Goal: Information Seeking & Learning: Find specific fact

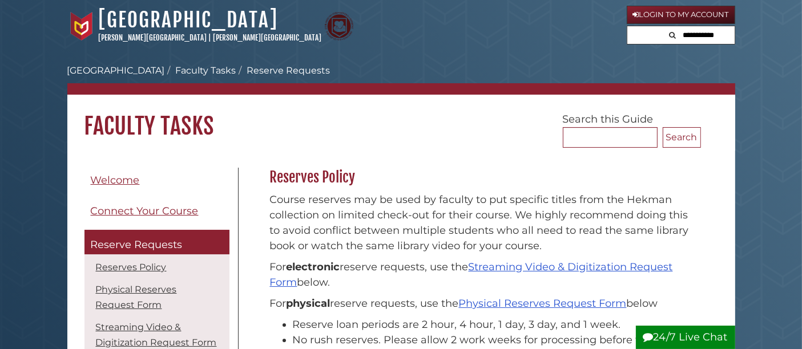
click at [119, 64] on li "[GEOGRAPHIC_DATA]" at bounding box center [116, 71] width 98 height 14
click at [134, 35] on link "[PERSON_NAME][GEOGRAPHIC_DATA]" at bounding box center [153, 37] width 108 height 9
click at [94, 69] on link "[GEOGRAPHIC_DATA]" at bounding box center [116, 70] width 98 height 11
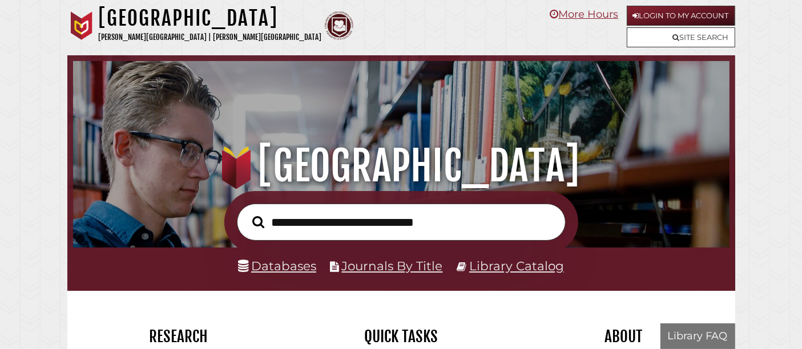
scroll to position [217, 651]
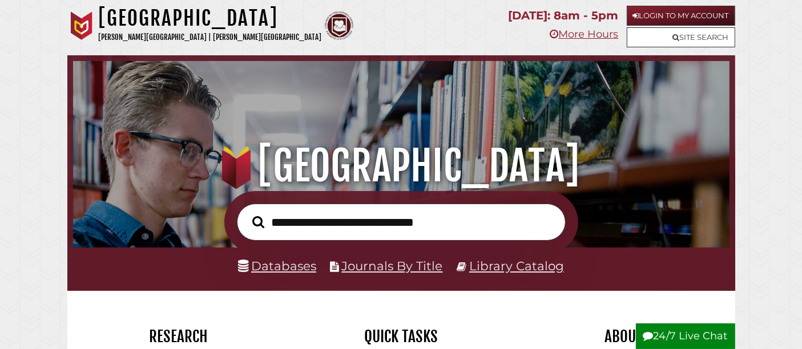
click at [347, 212] on input "text" at bounding box center [401, 222] width 329 height 37
type input "**********"
click at [247, 213] on button "Search" at bounding box center [258, 222] width 23 height 18
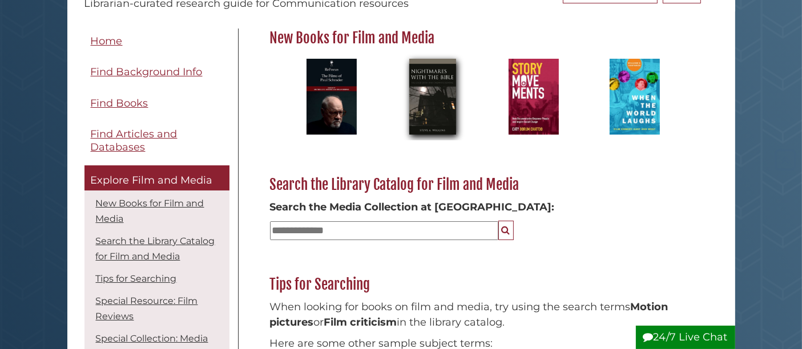
scroll to position [150, 0]
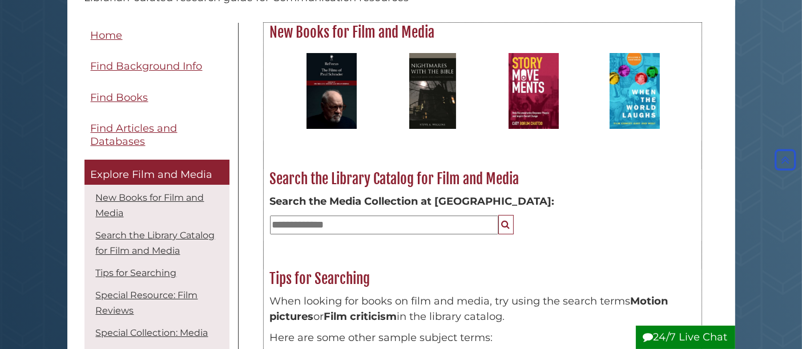
click at [411, 235] on div "Search the Media Collection at Hekman:" at bounding box center [482, 214] width 437 height 53
click at [384, 224] on input "text" at bounding box center [384, 225] width 228 height 19
click at [498, 215] on button "Search" at bounding box center [505, 225] width 15 height 20
drag, startPoint x: 394, startPoint y: 218, endPoint x: 184, endPoint y: 221, distance: 209.5
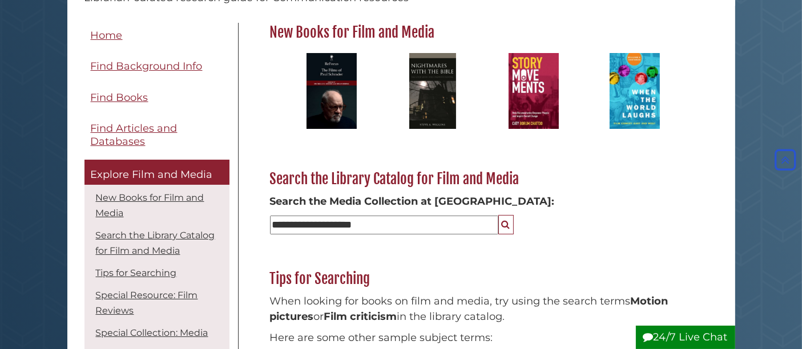
paste input "*******"
type input "**********"
click at [498, 215] on button "Search" at bounding box center [505, 225] width 15 height 20
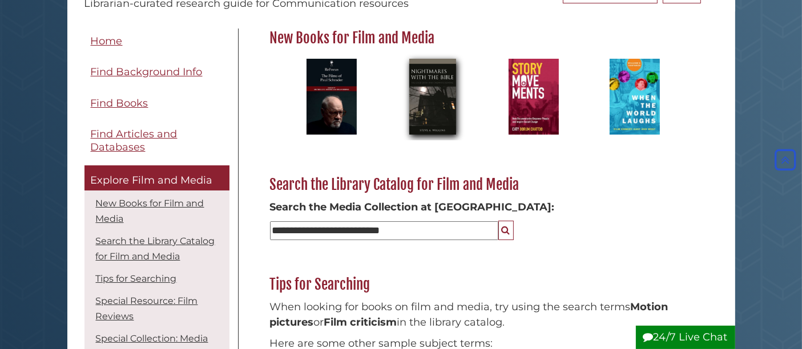
scroll to position [0, 0]
